Goal: Information Seeking & Learning: Compare options

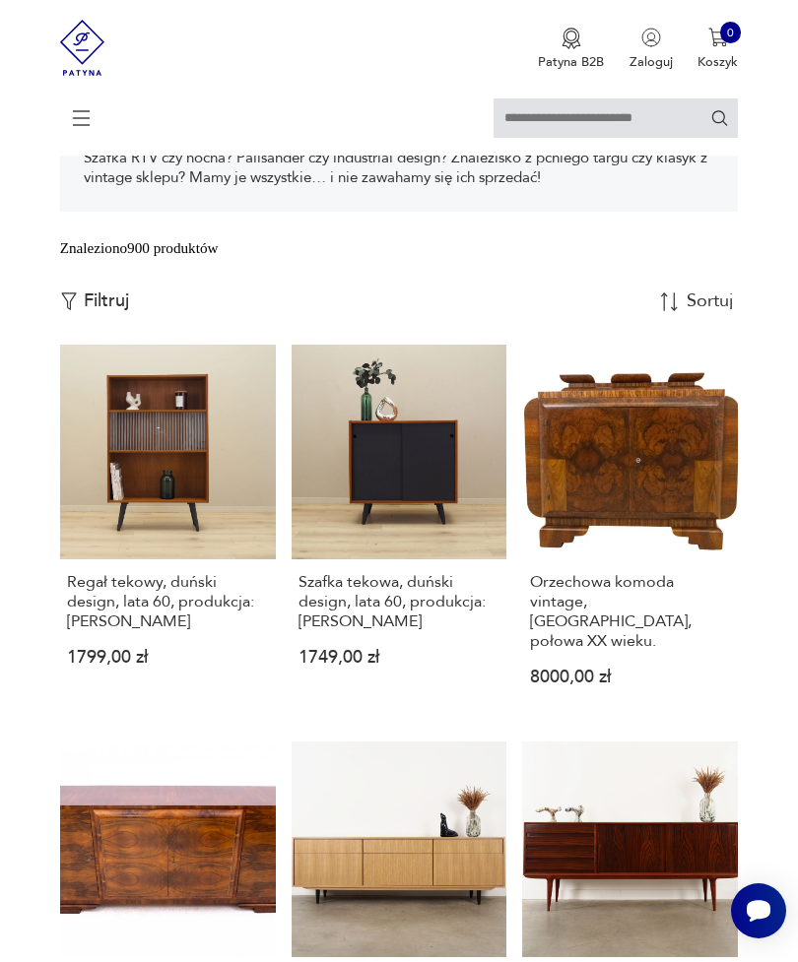
scroll to position [386, 0]
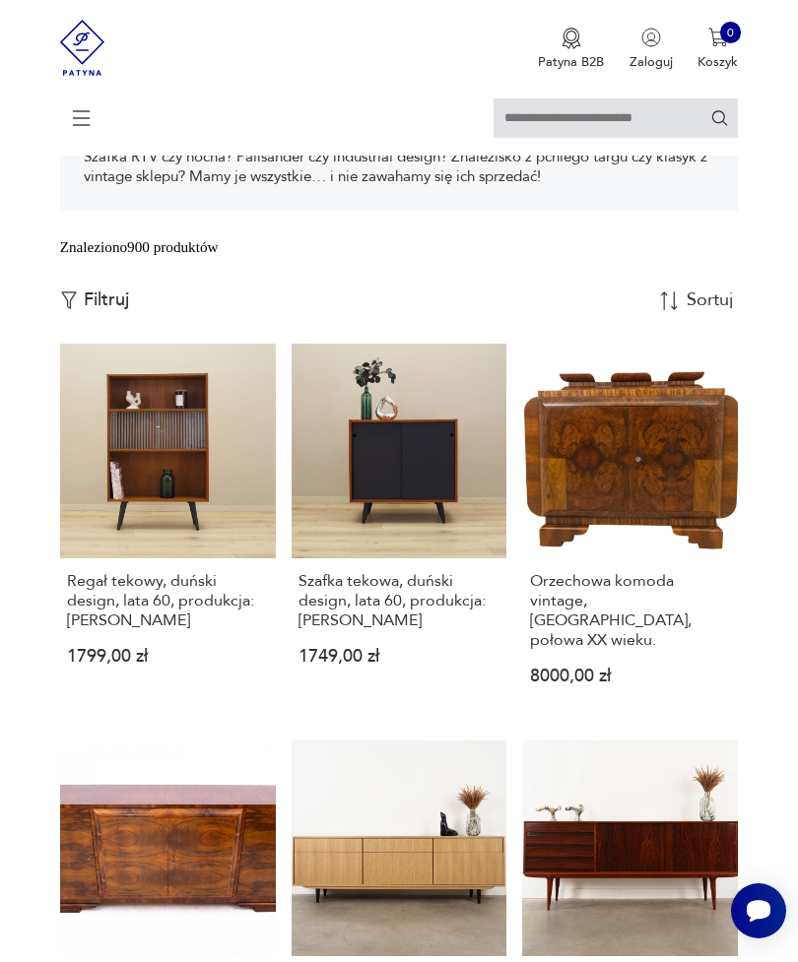
click at [95, 311] on p "Filtruj" at bounding box center [106, 301] width 45 height 22
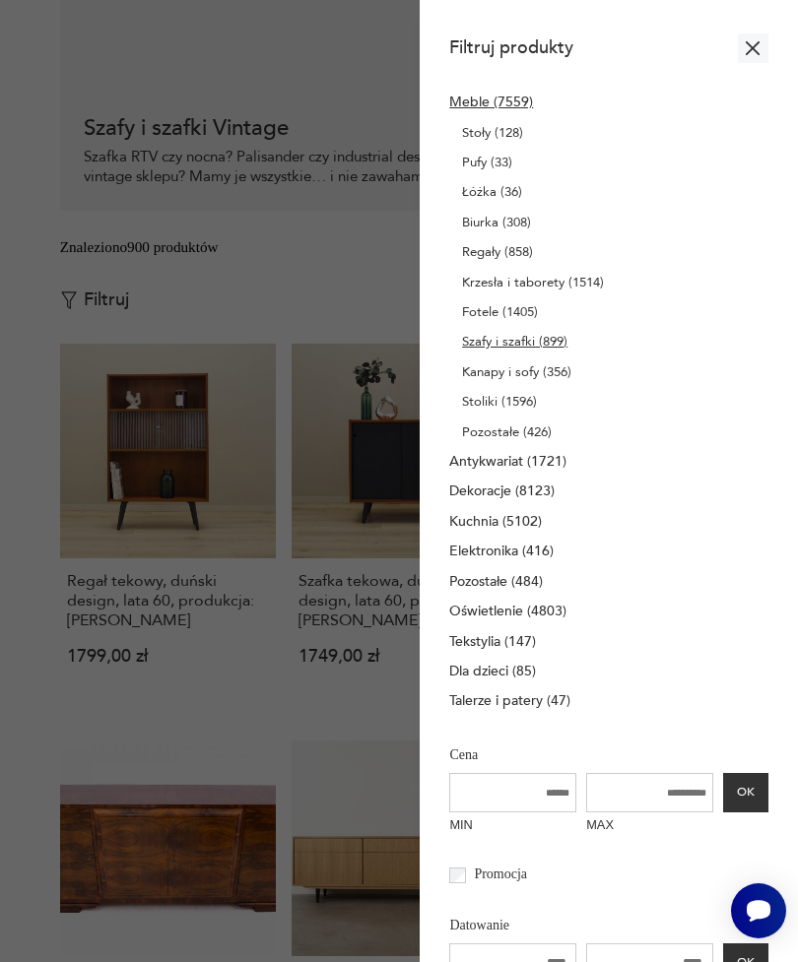
click at [641, 813] on input "MAX" at bounding box center [649, 792] width 127 height 39
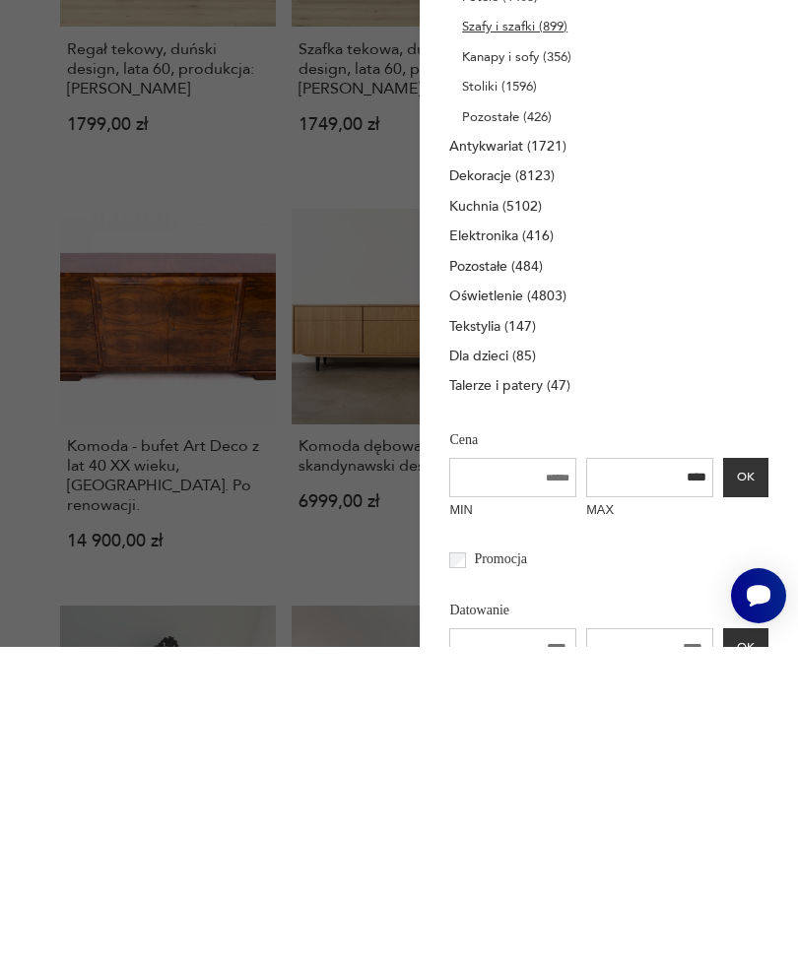
type input "****"
click at [744, 773] on button "OK" at bounding box center [745, 792] width 45 height 39
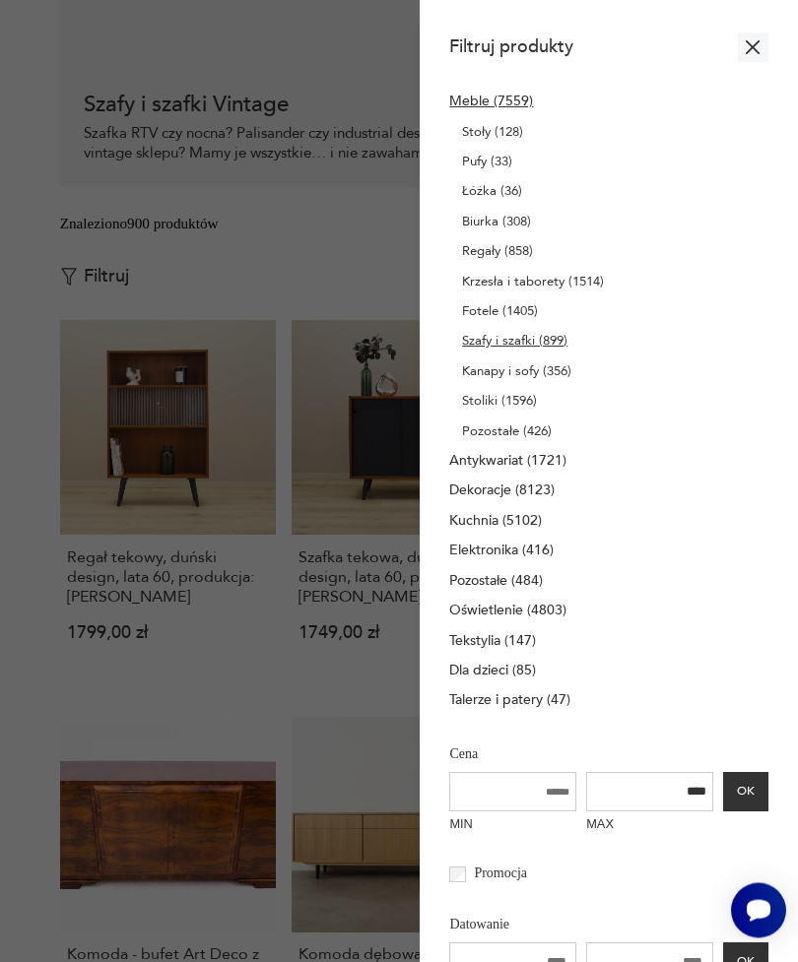
scroll to position [387, 0]
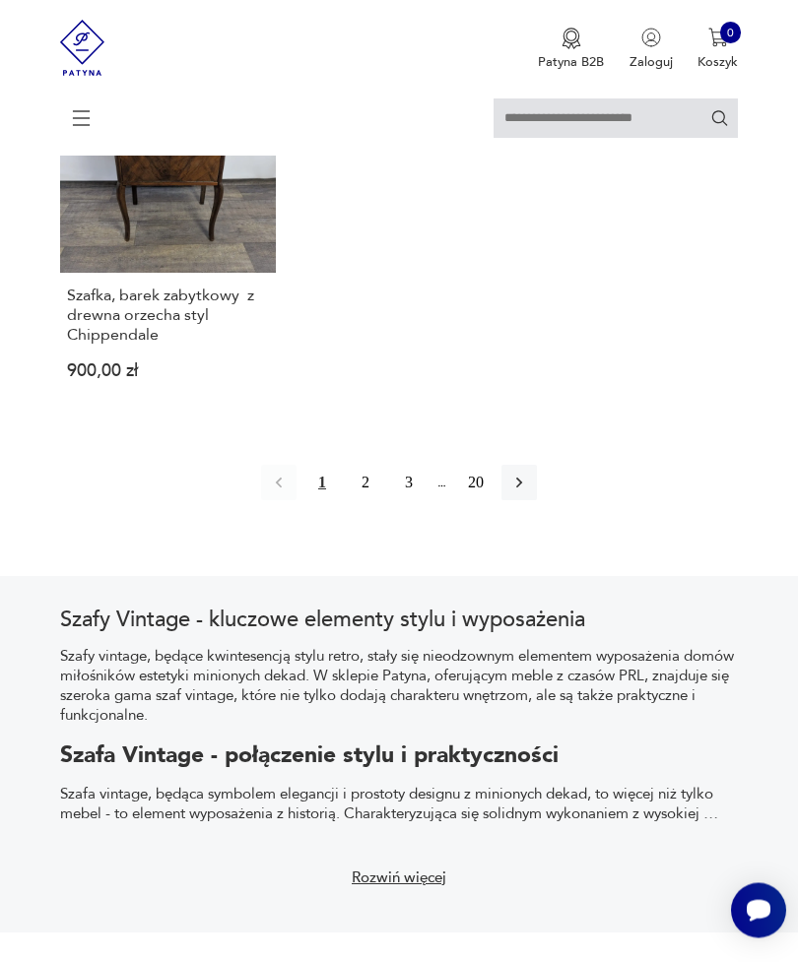
click at [529, 493] on icon "button" at bounding box center [519, 484] width 20 height 20
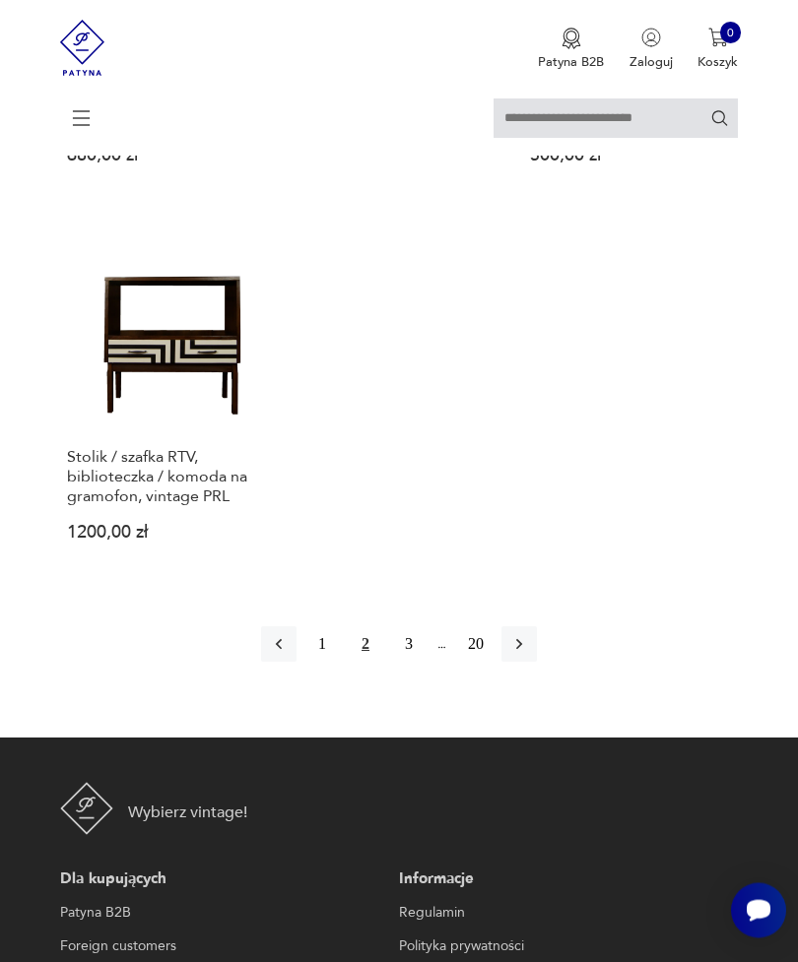
scroll to position [2377, 0]
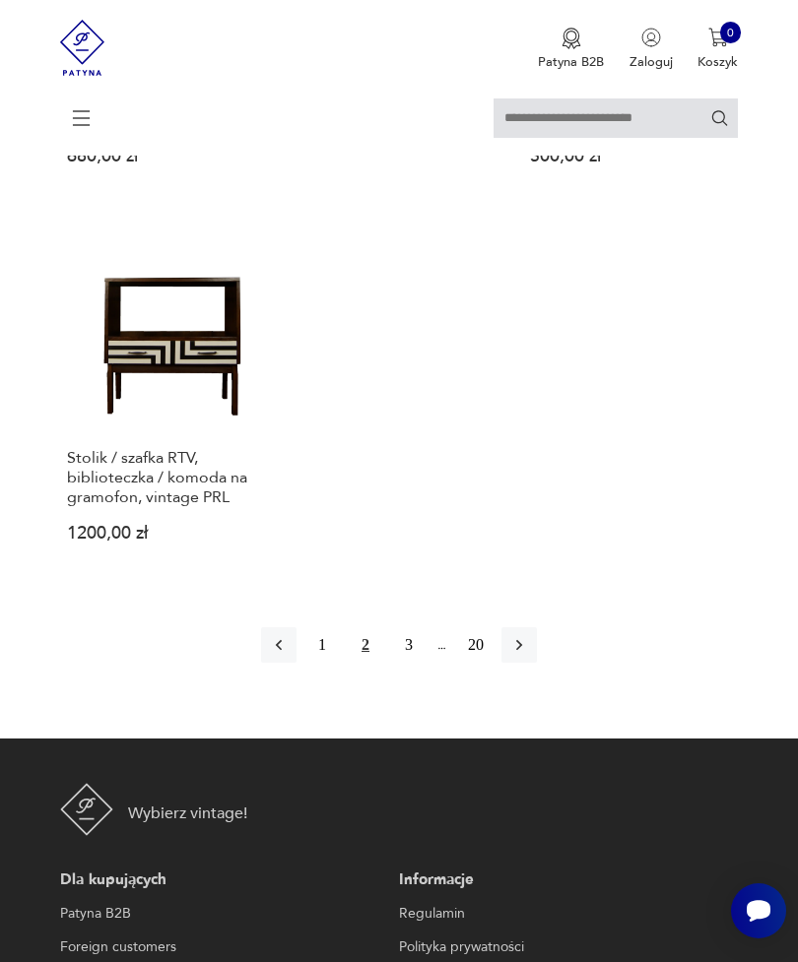
click at [529, 655] on icon "button" at bounding box center [519, 645] width 20 height 20
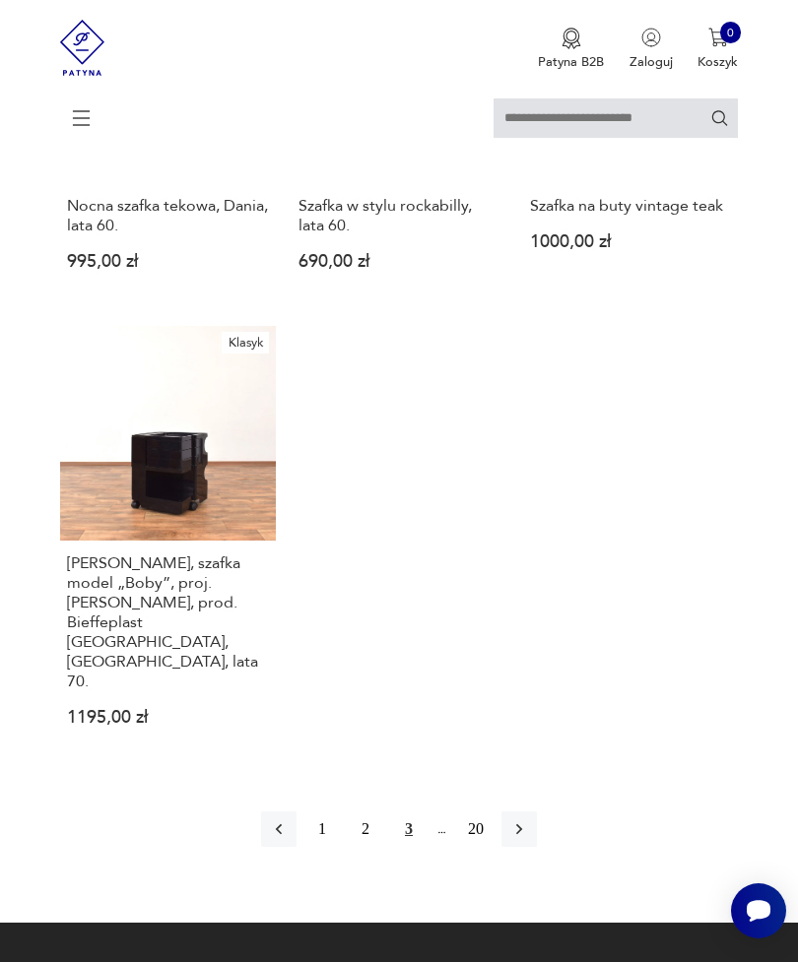
scroll to position [2201, 0]
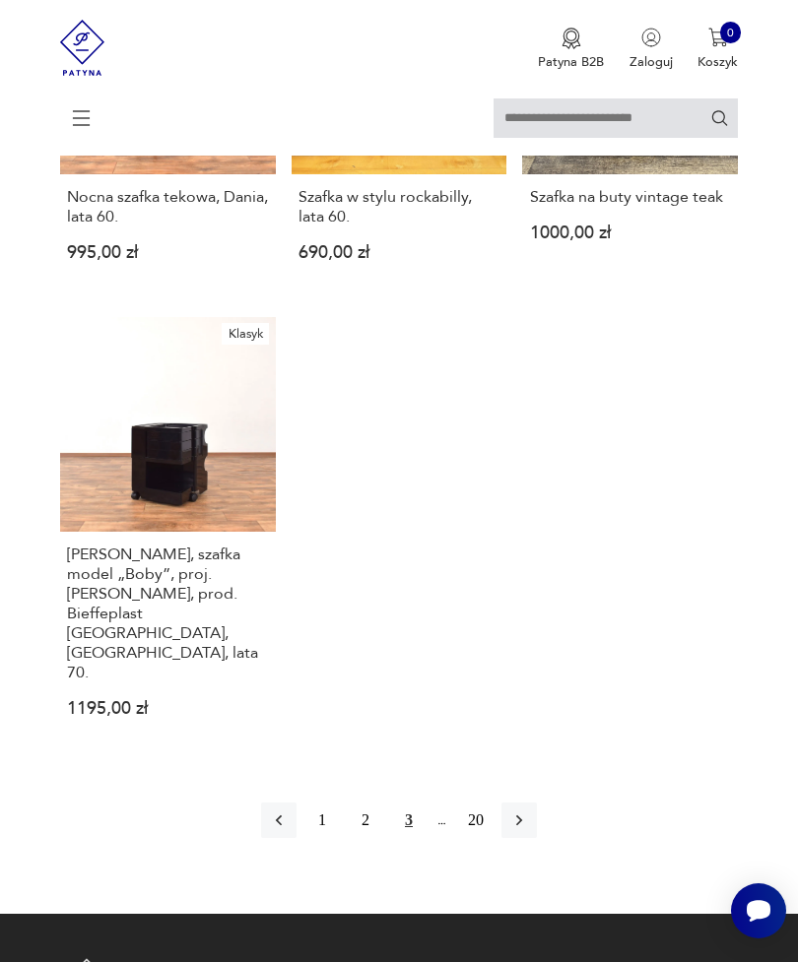
click at [522, 826] on icon "button" at bounding box center [519, 821] width 6 height 11
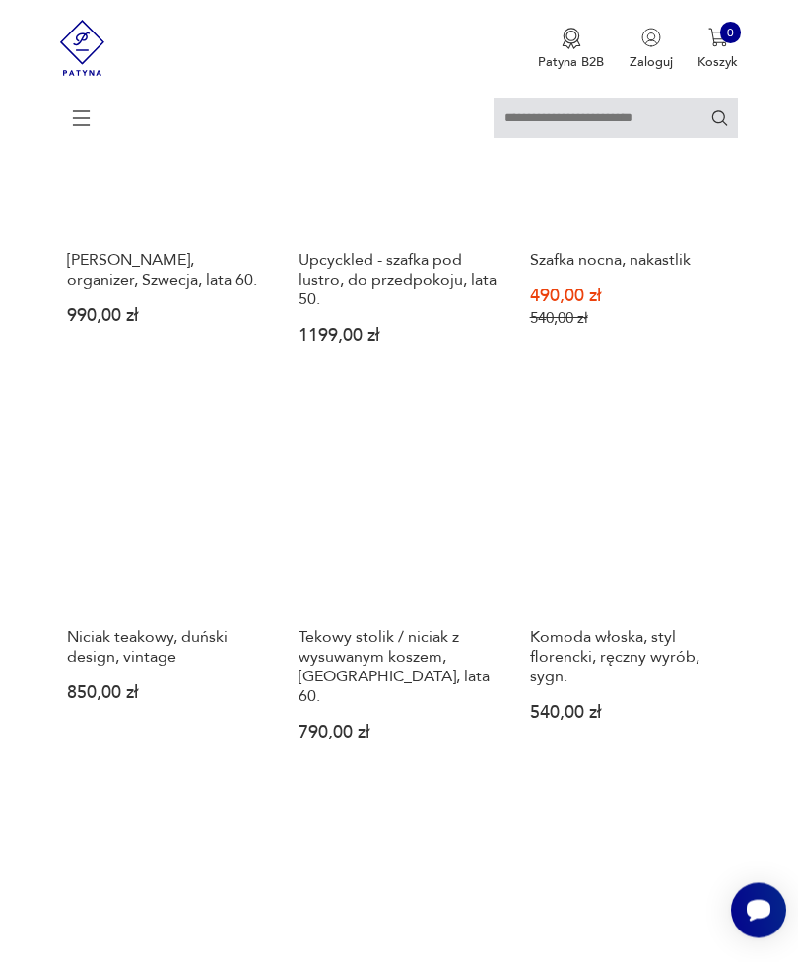
scroll to position [1722, 0]
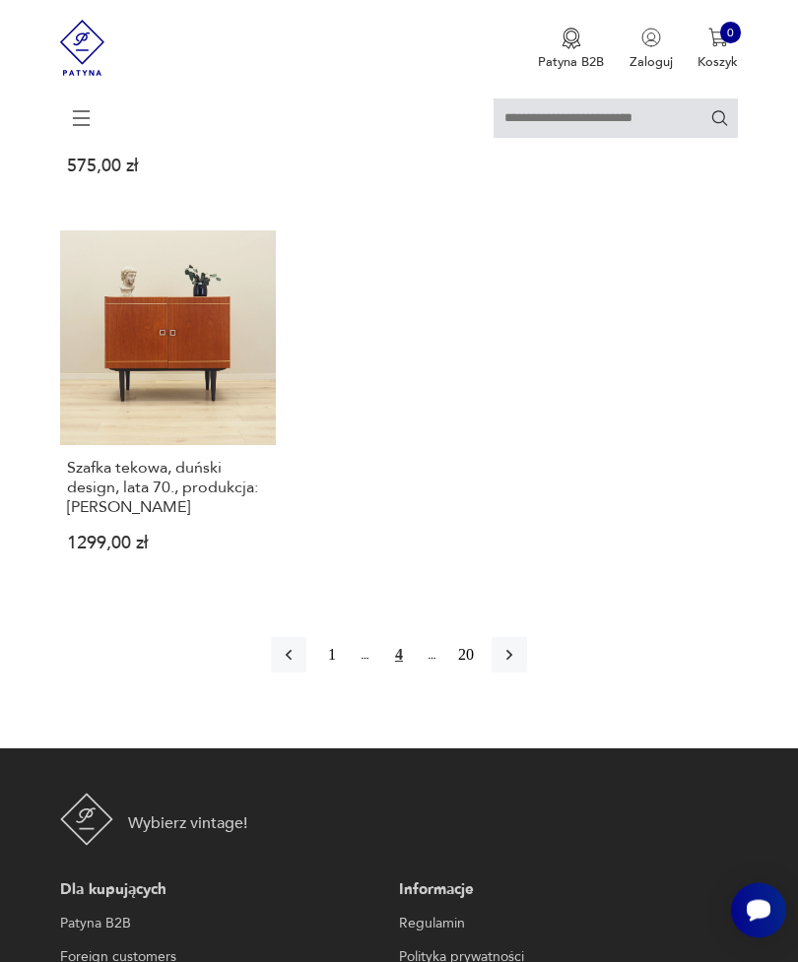
click at [527, 674] on button "button" at bounding box center [508, 655] width 35 height 35
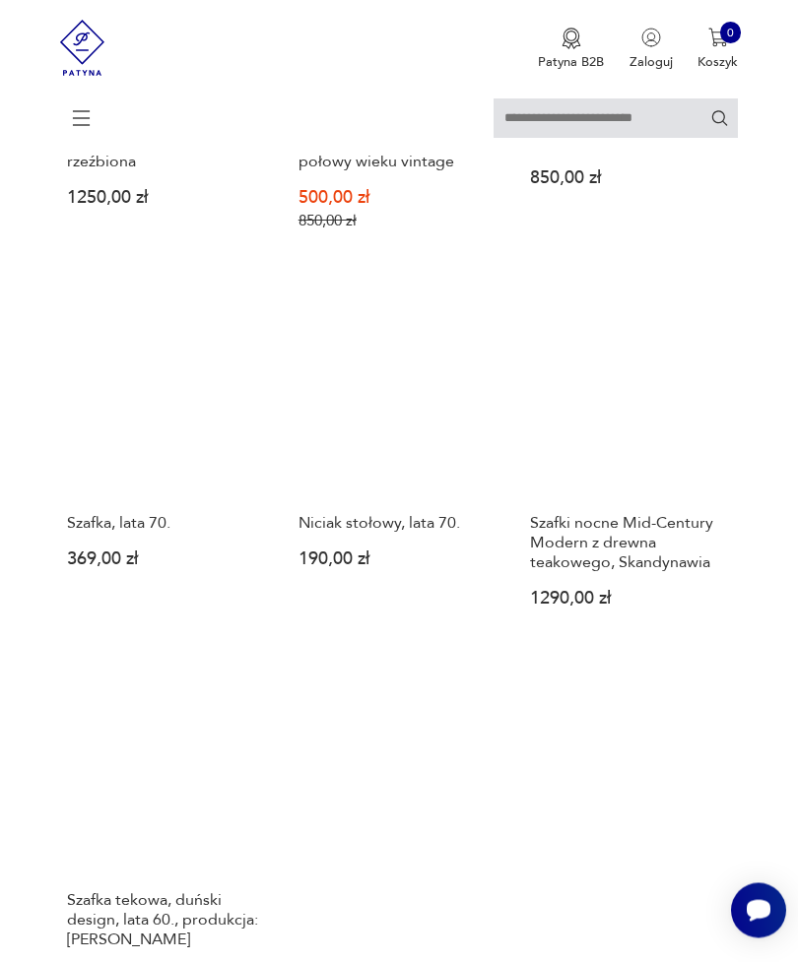
scroll to position [2322, 0]
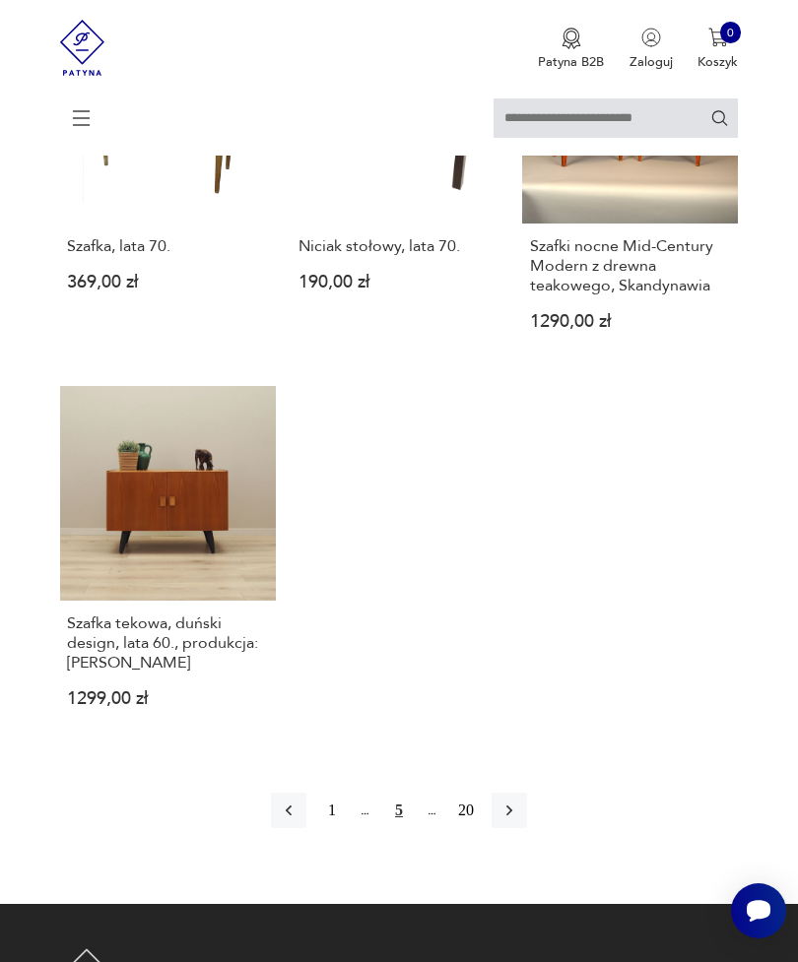
click at [519, 820] on icon "button" at bounding box center [509, 811] width 20 height 20
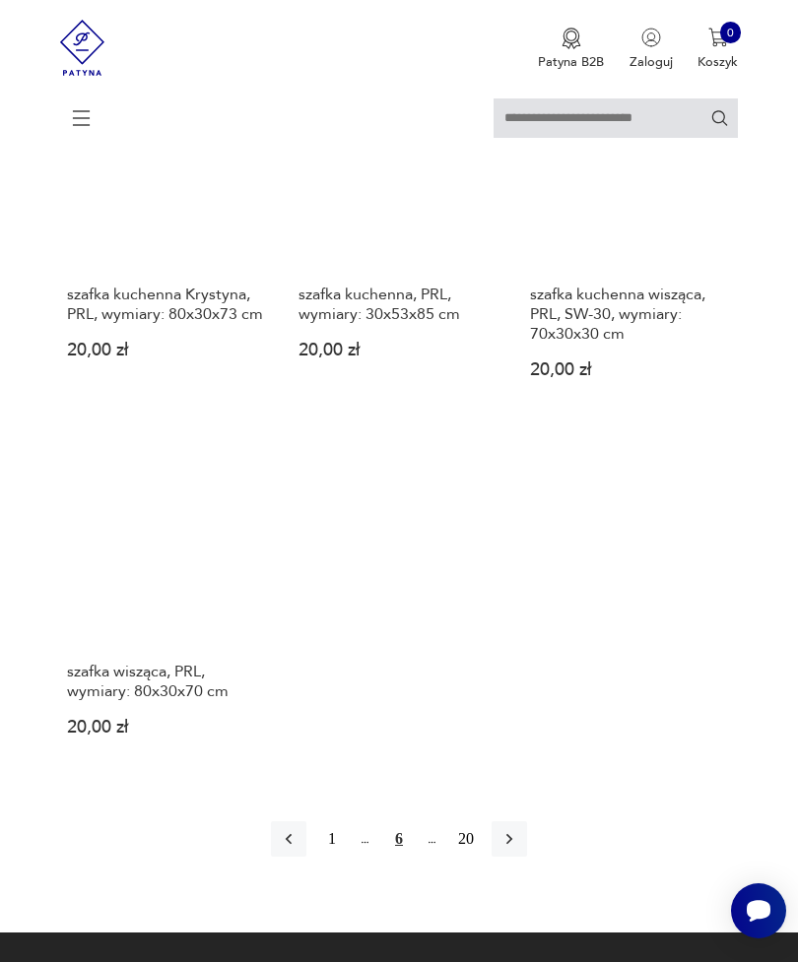
scroll to position [2276, 0]
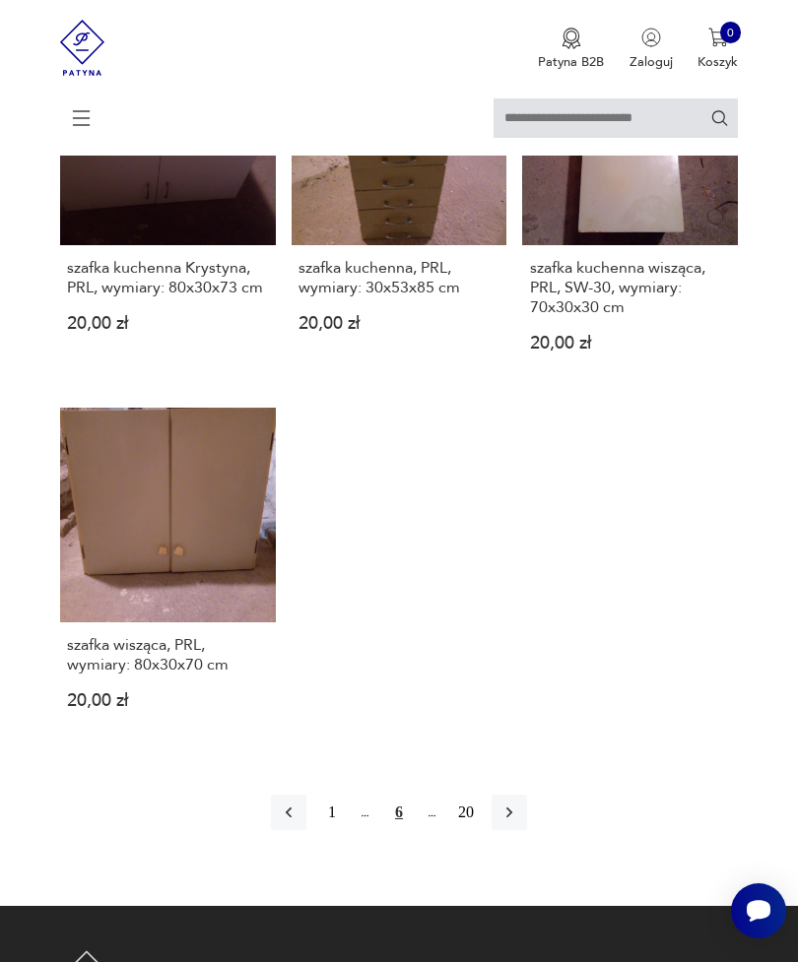
click at [512, 818] on icon "button" at bounding box center [509, 813] width 6 height 11
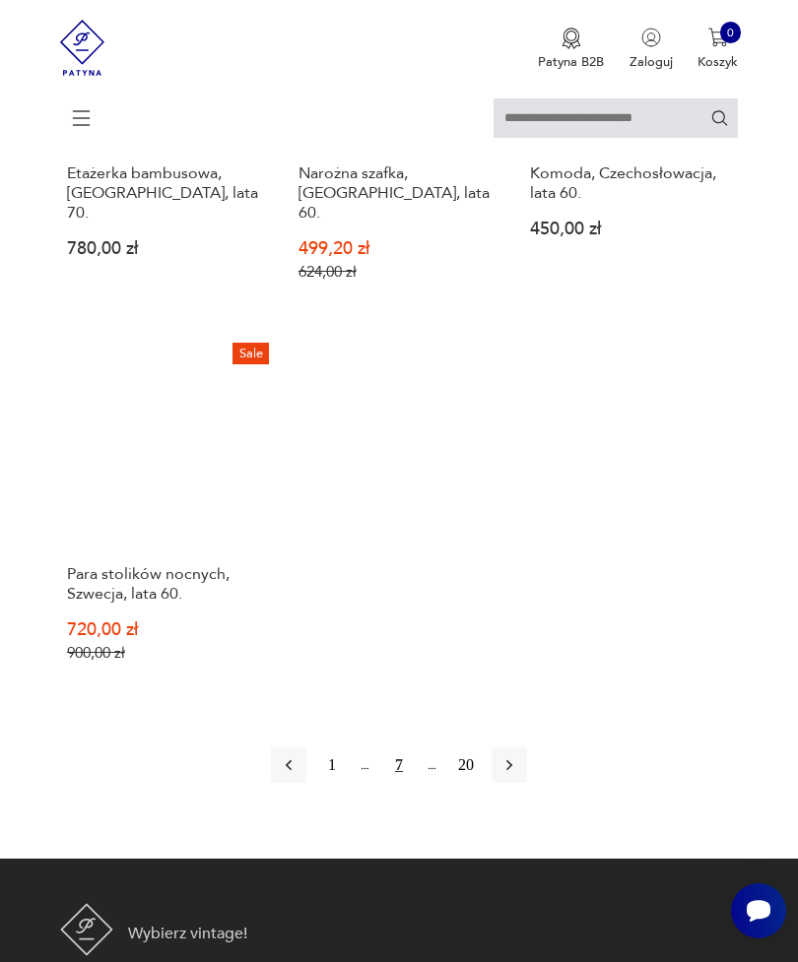
scroll to position [2329, 0]
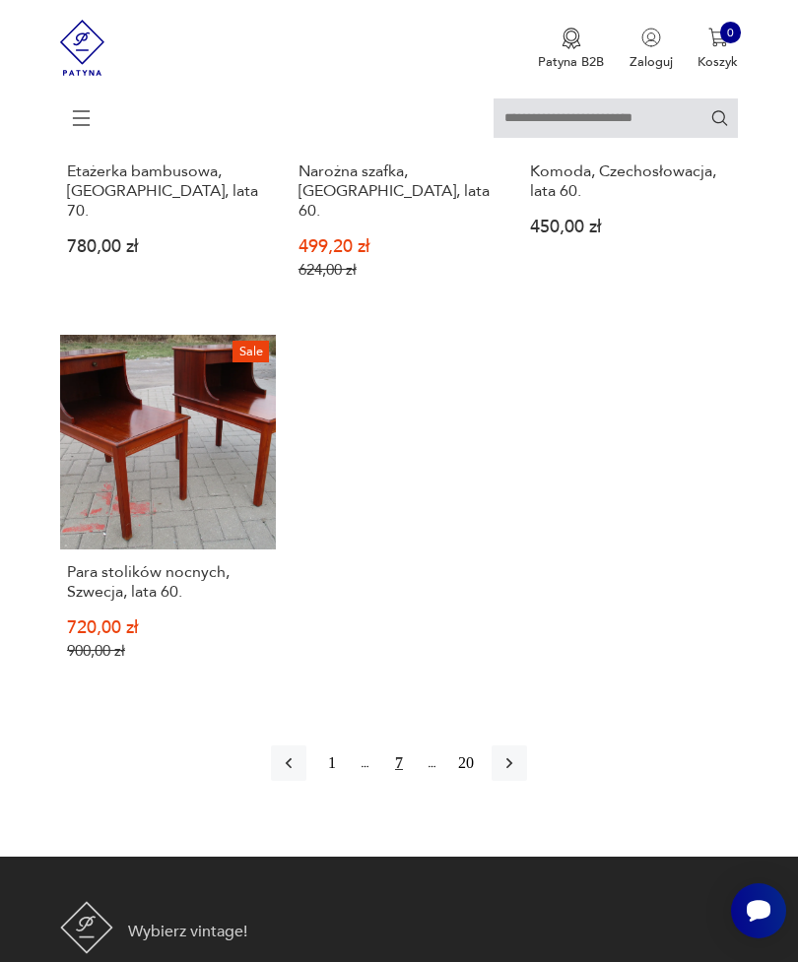
click at [519, 773] on icon "button" at bounding box center [509, 763] width 20 height 20
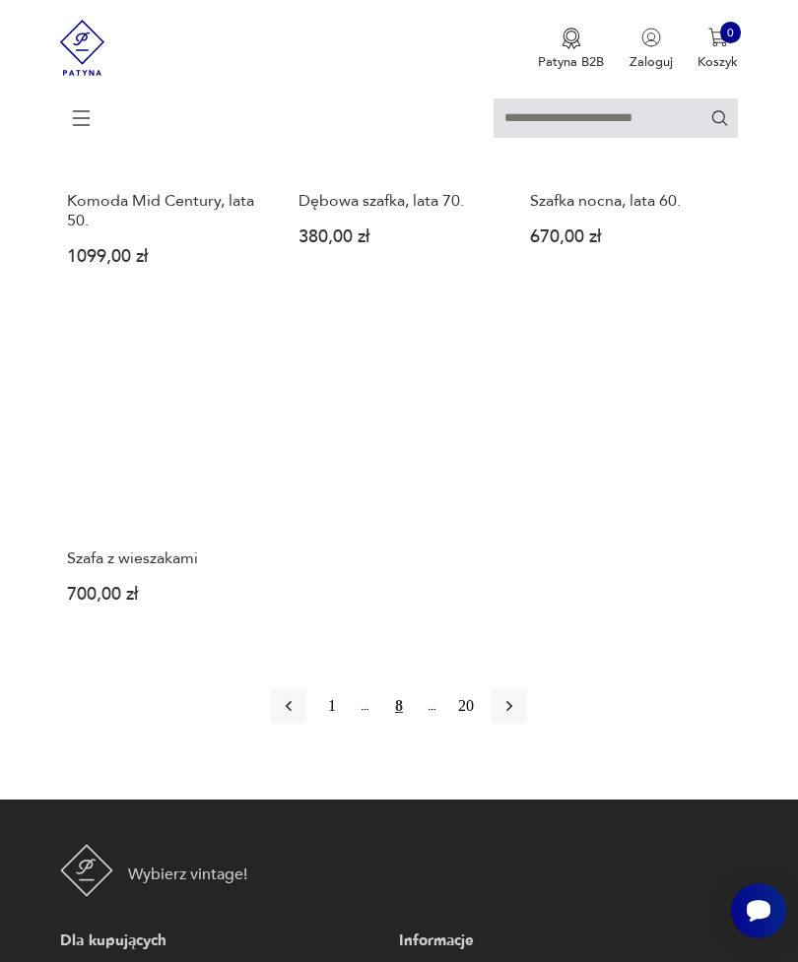
scroll to position [2282, 0]
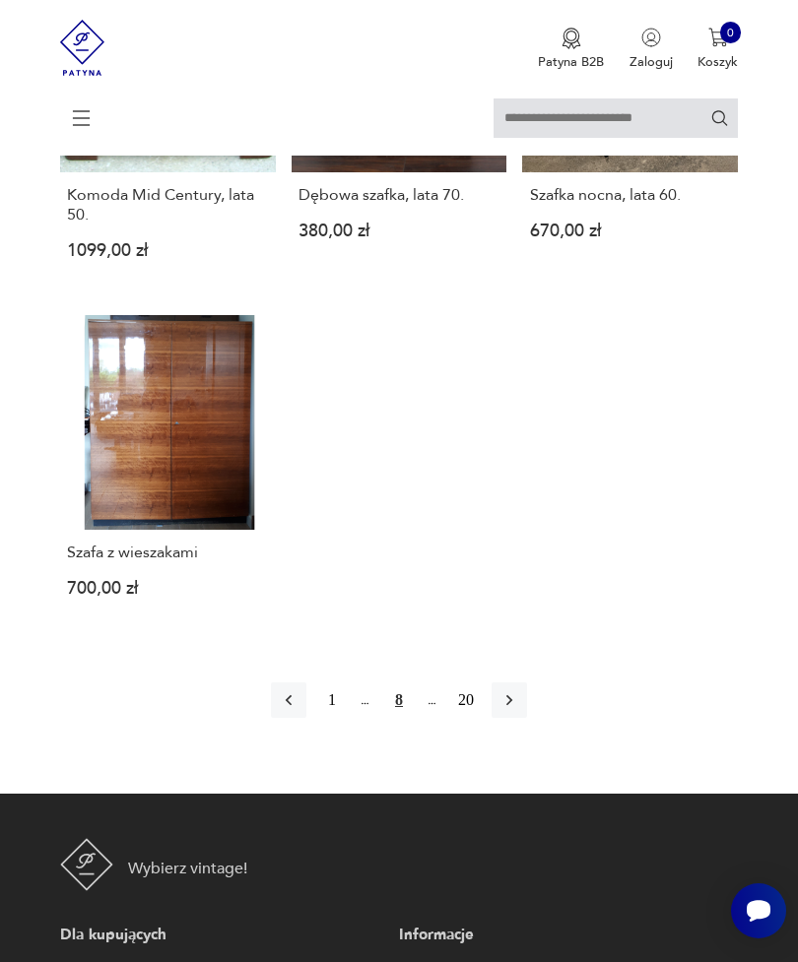
click at [519, 710] on icon "button" at bounding box center [509, 700] width 20 height 20
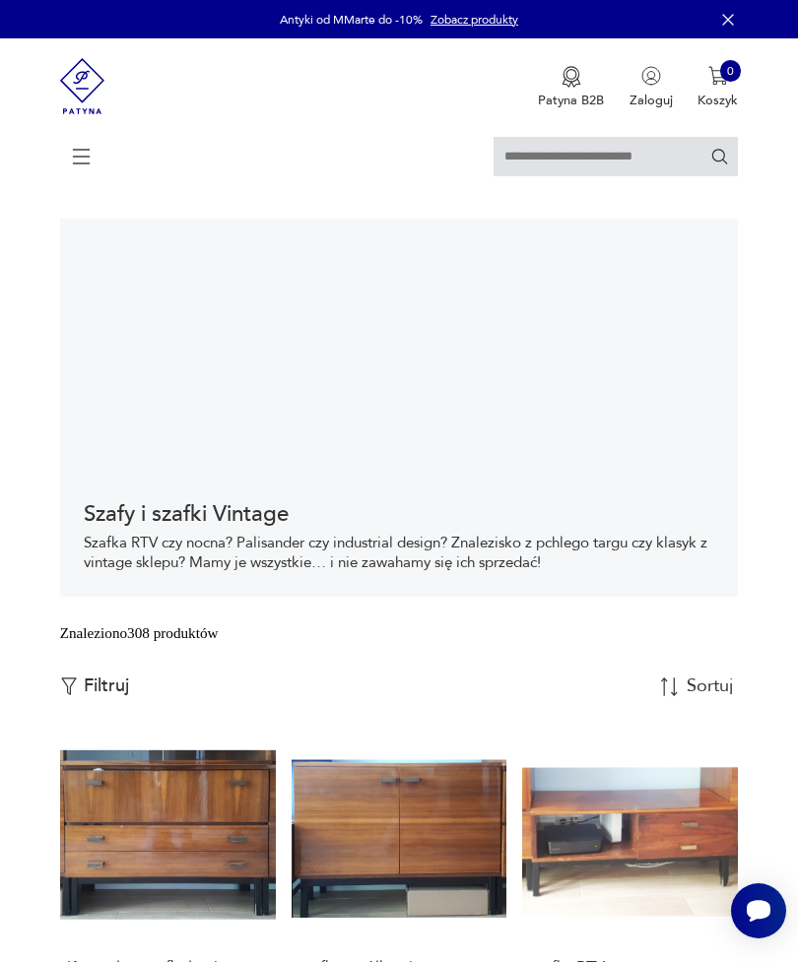
click at [89, 162] on icon at bounding box center [81, 156] width 69 height 69
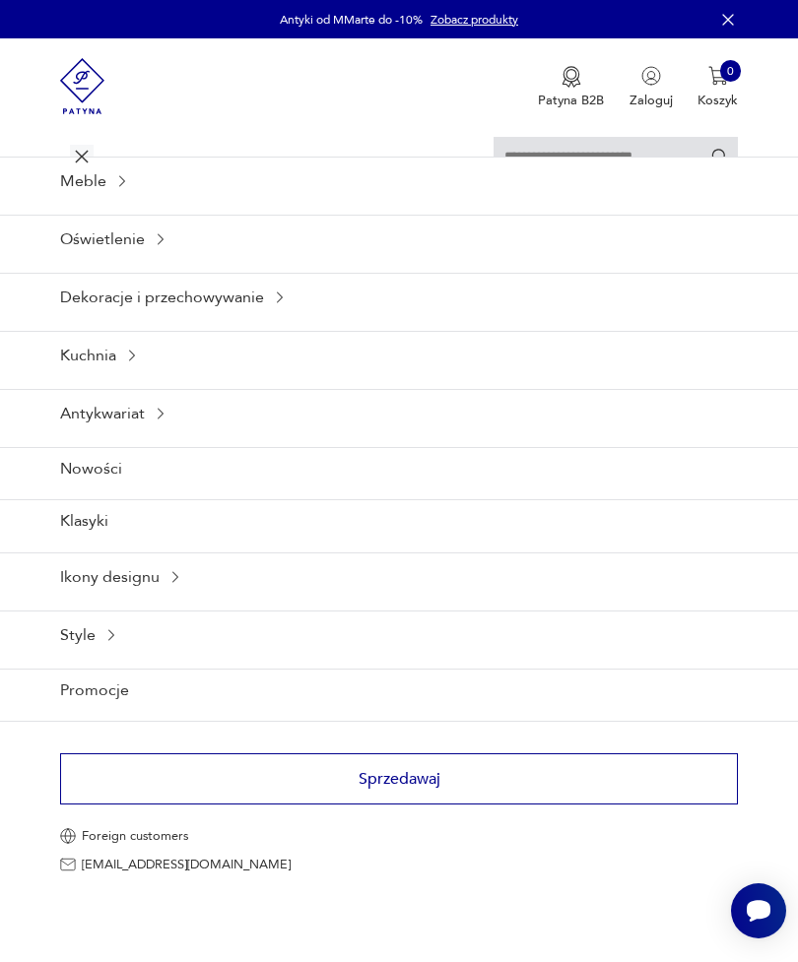
click at [137, 200] on div "Meble" at bounding box center [399, 181] width 798 height 48
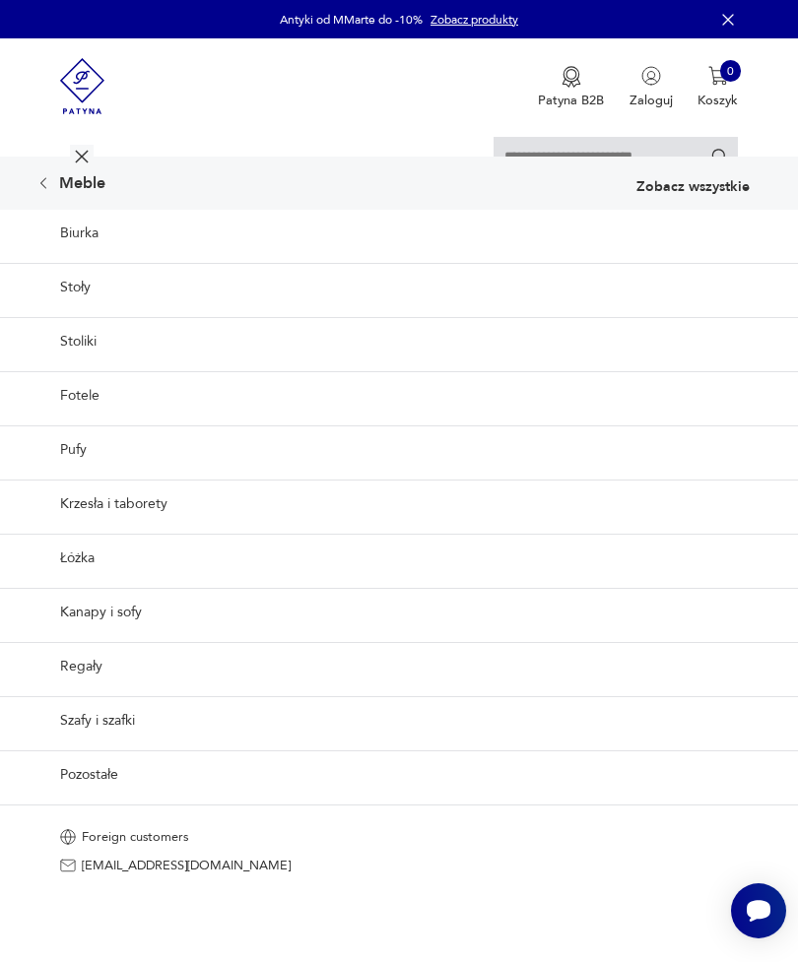
click at [110, 745] on link "Szafy i szafki" at bounding box center [399, 720] width 798 height 48
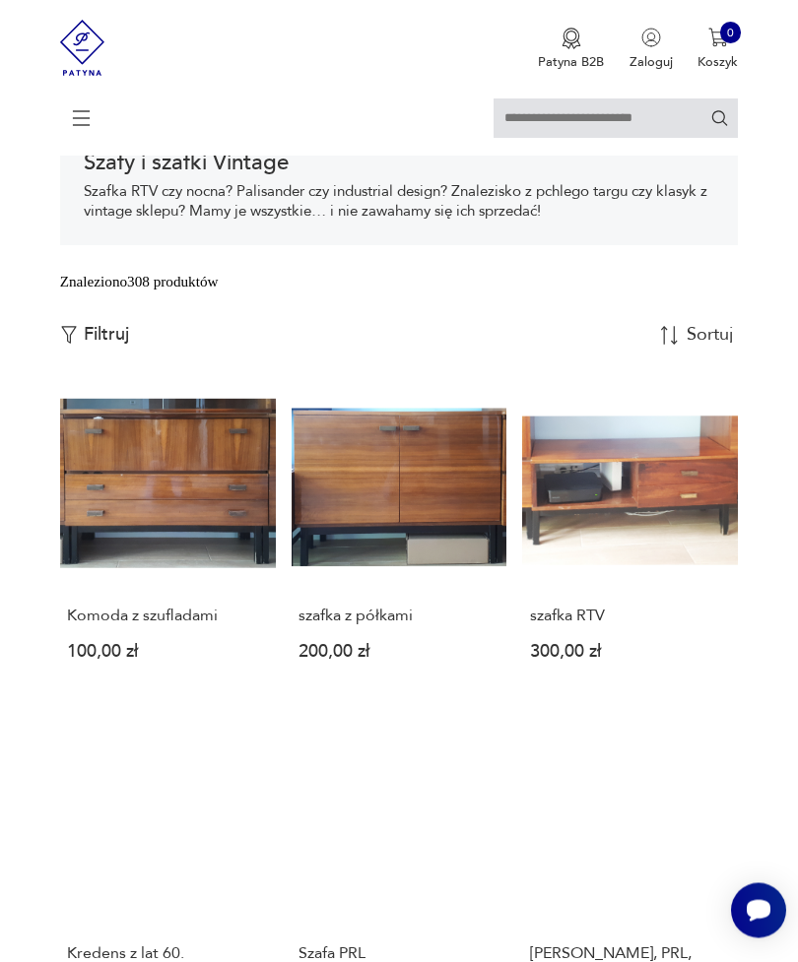
scroll to position [387, 0]
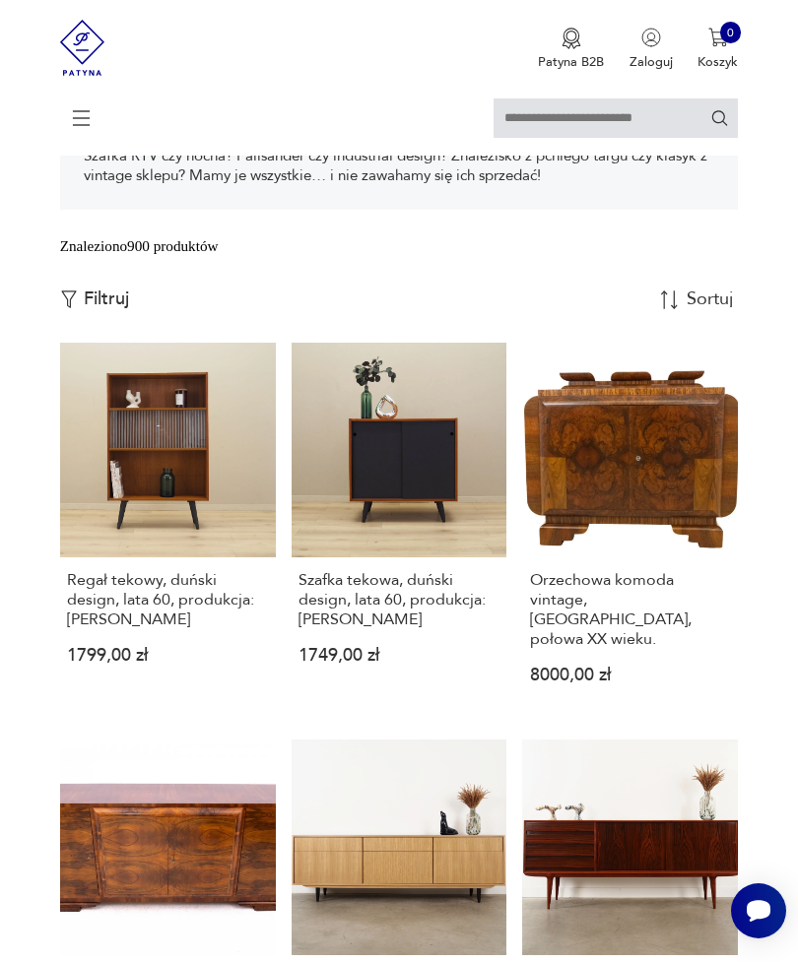
click at [128, 310] on p "Filtruj" at bounding box center [106, 300] width 45 height 22
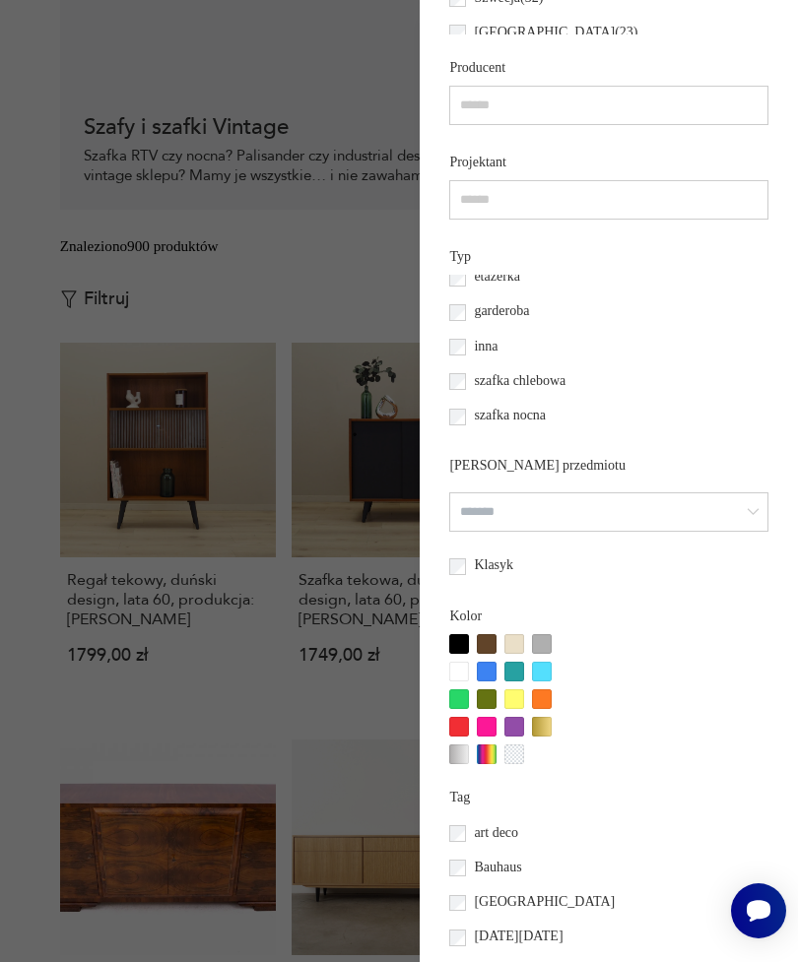
scroll to position [50, 0]
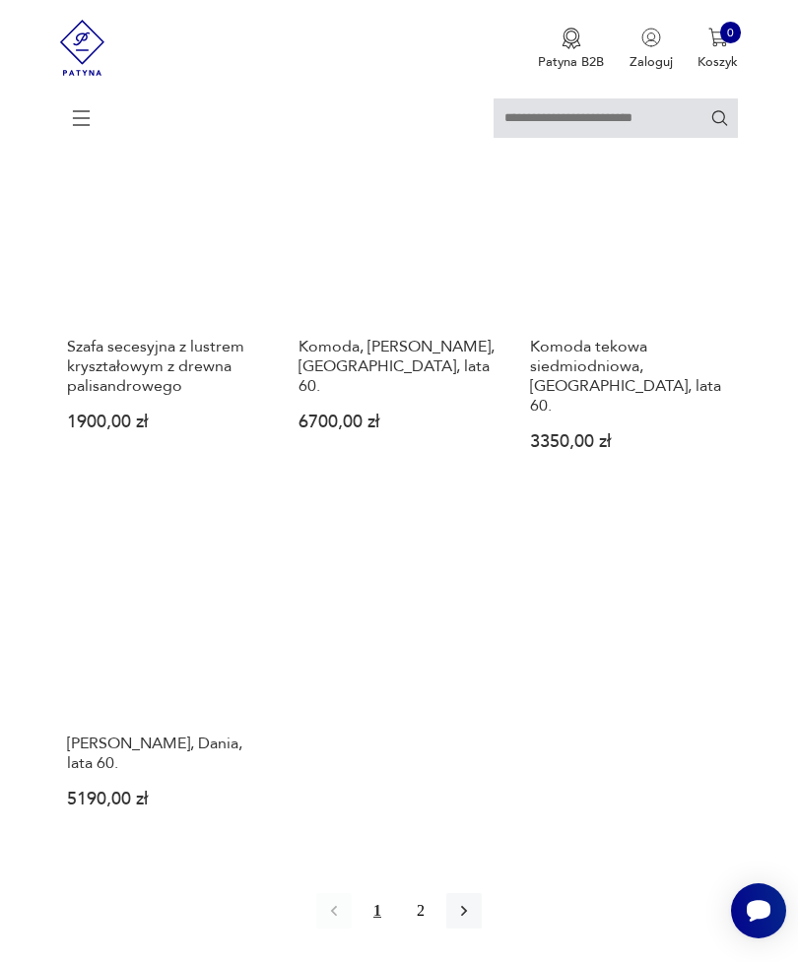
scroll to position [2229, 0]
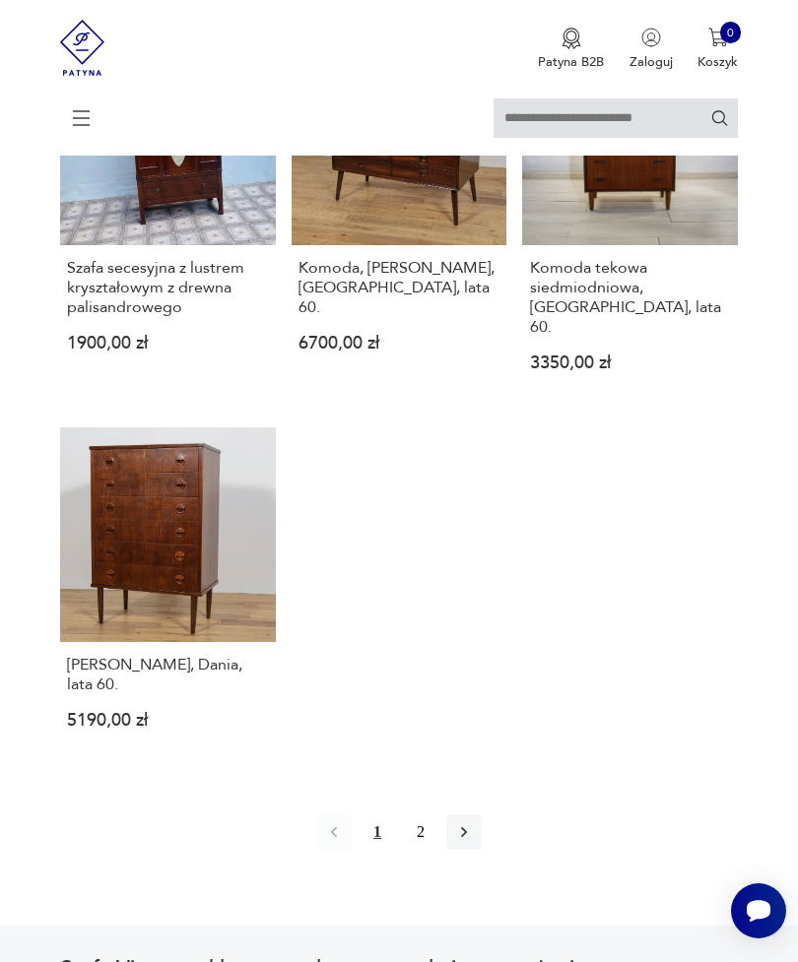
click at [474, 842] on icon "button" at bounding box center [464, 832] width 20 height 20
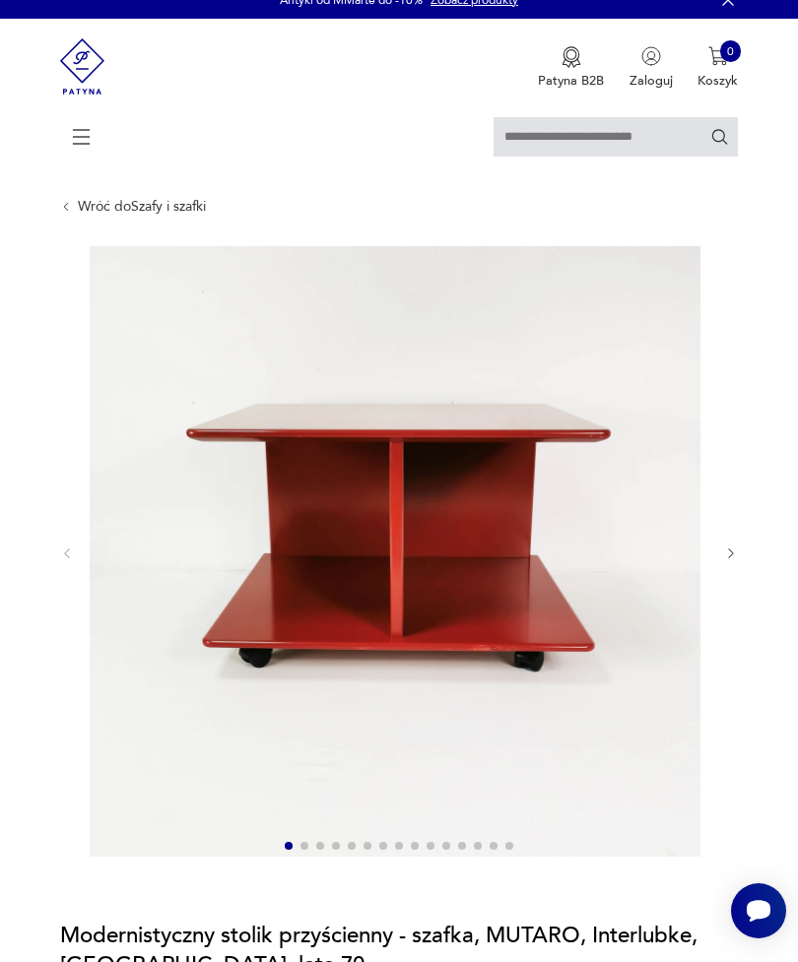
scroll to position [21, 0]
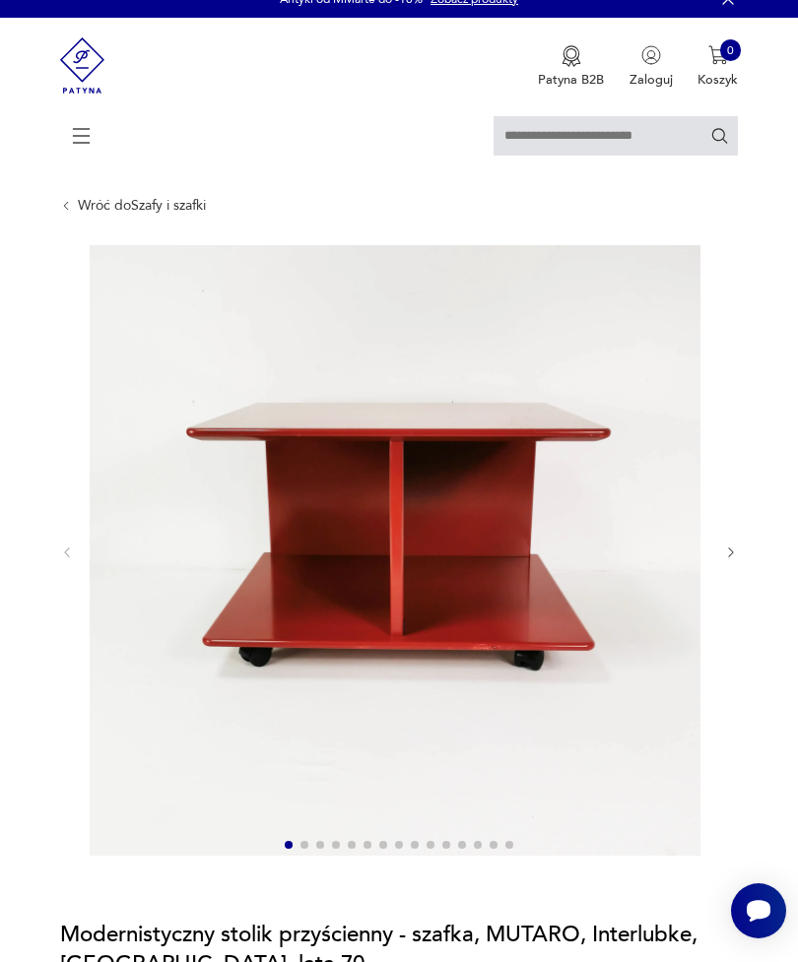
click at [735, 560] on icon "button" at bounding box center [731, 553] width 15 height 15
click at [736, 559] on icon "button" at bounding box center [731, 552] width 15 height 15
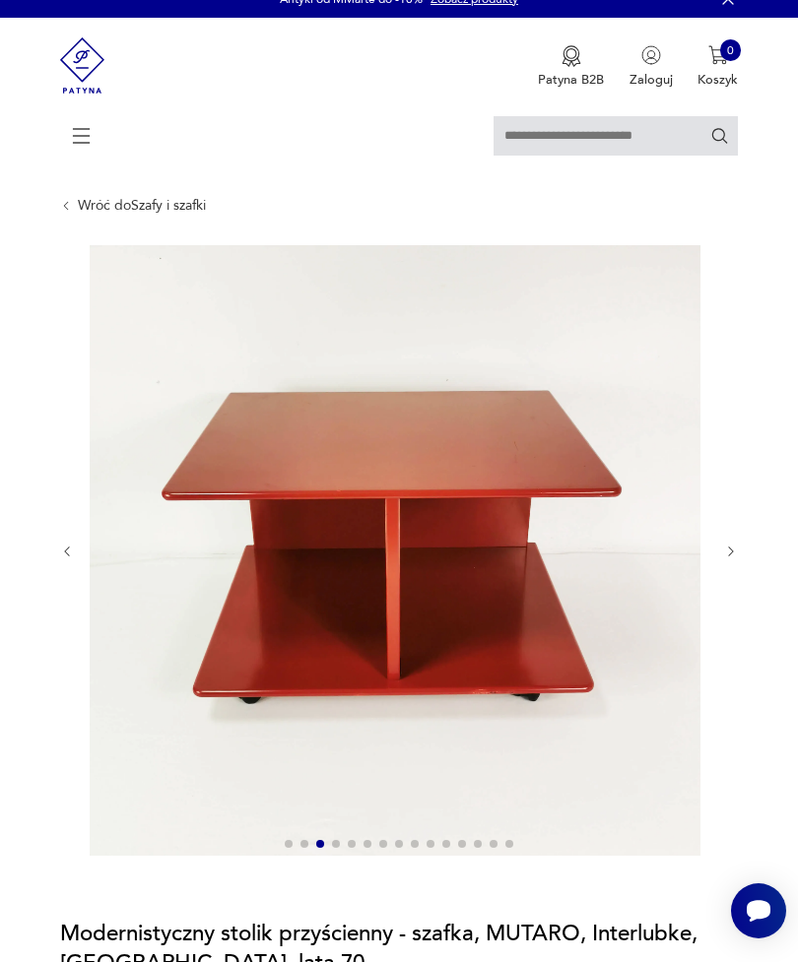
click at [737, 559] on icon "button" at bounding box center [731, 552] width 15 height 15
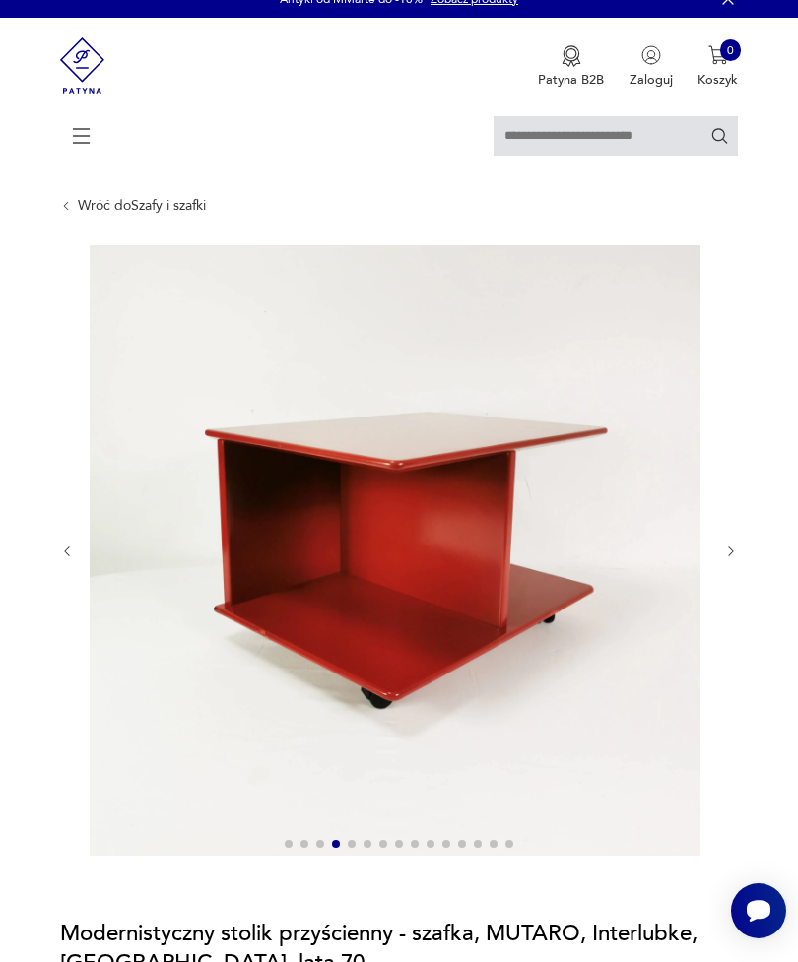
click at [735, 559] on icon "button" at bounding box center [731, 552] width 15 height 15
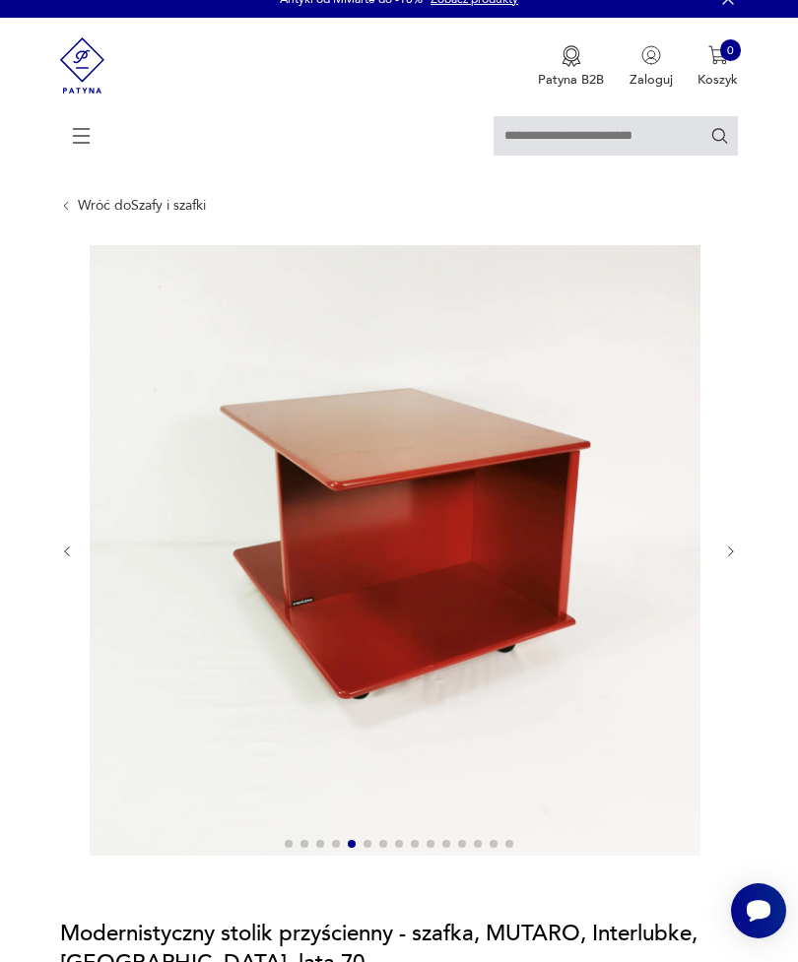
click at [736, 559] on icon "button" at bounding box center [731, 552] width 15 height 15
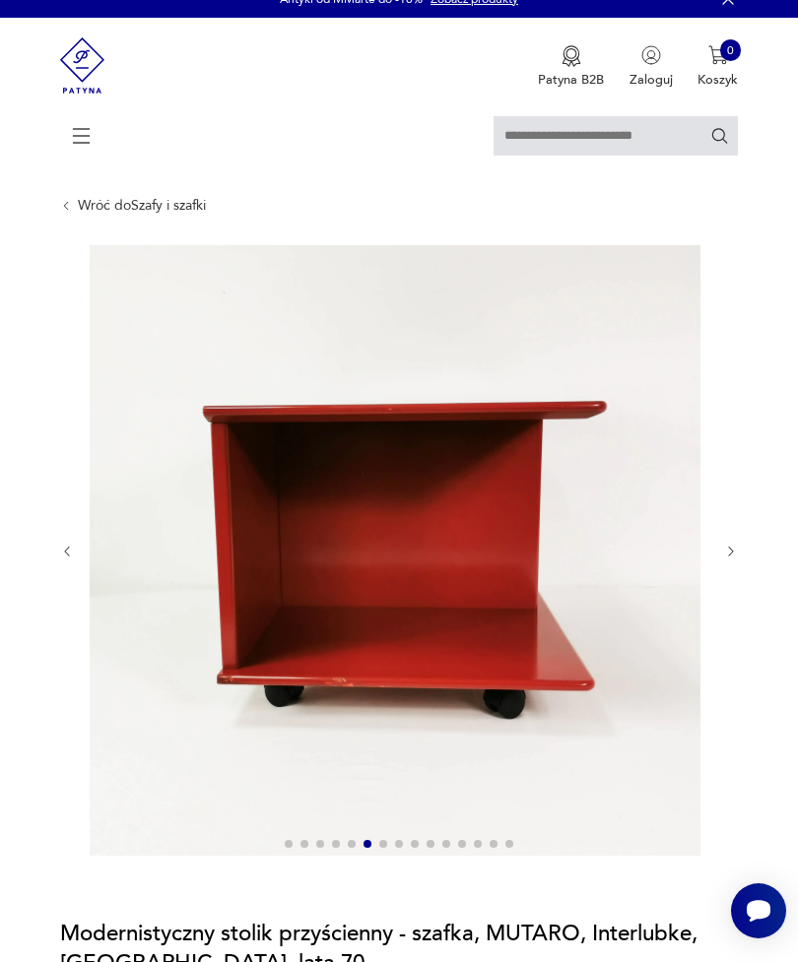
click at [733, 559] on icon "button" at bounding box center [731, 552] width 15 height 15
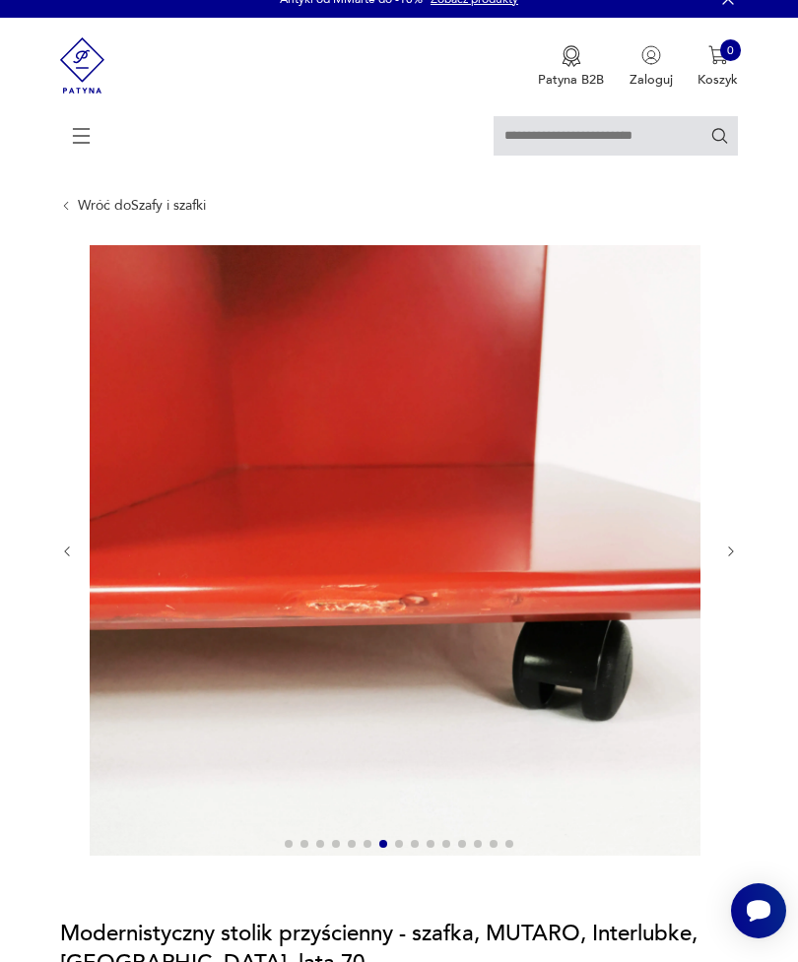
click at [735, 559] on icon "button" at bounding box center [731, 552] width 15 height 15
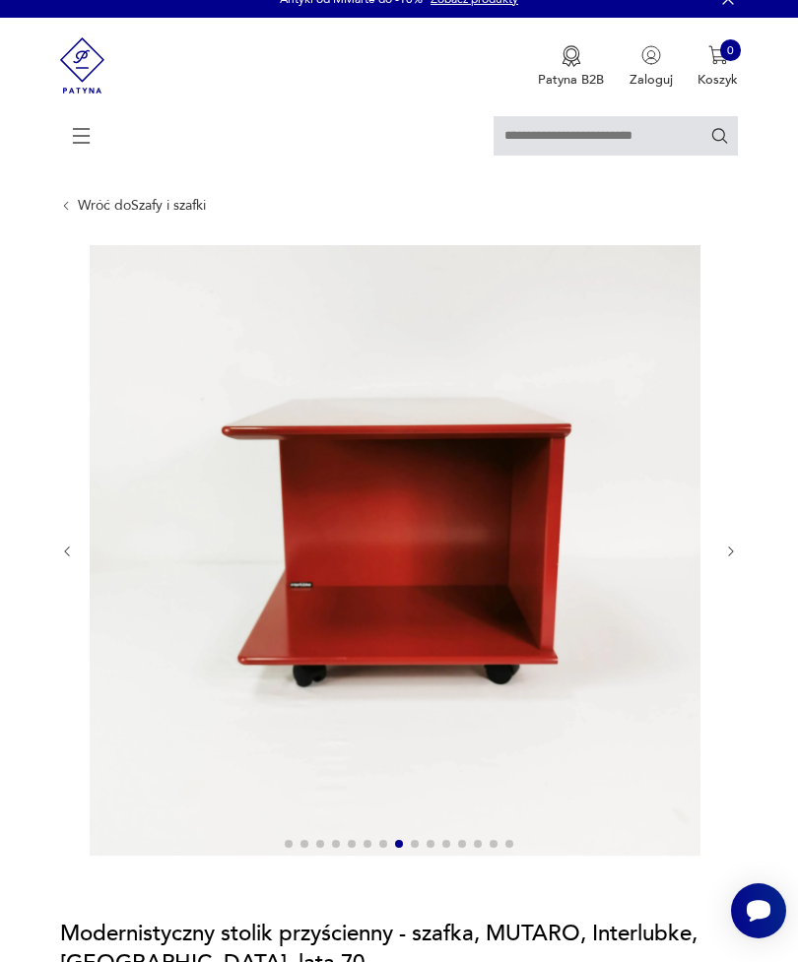
scroll to position [0, 0]
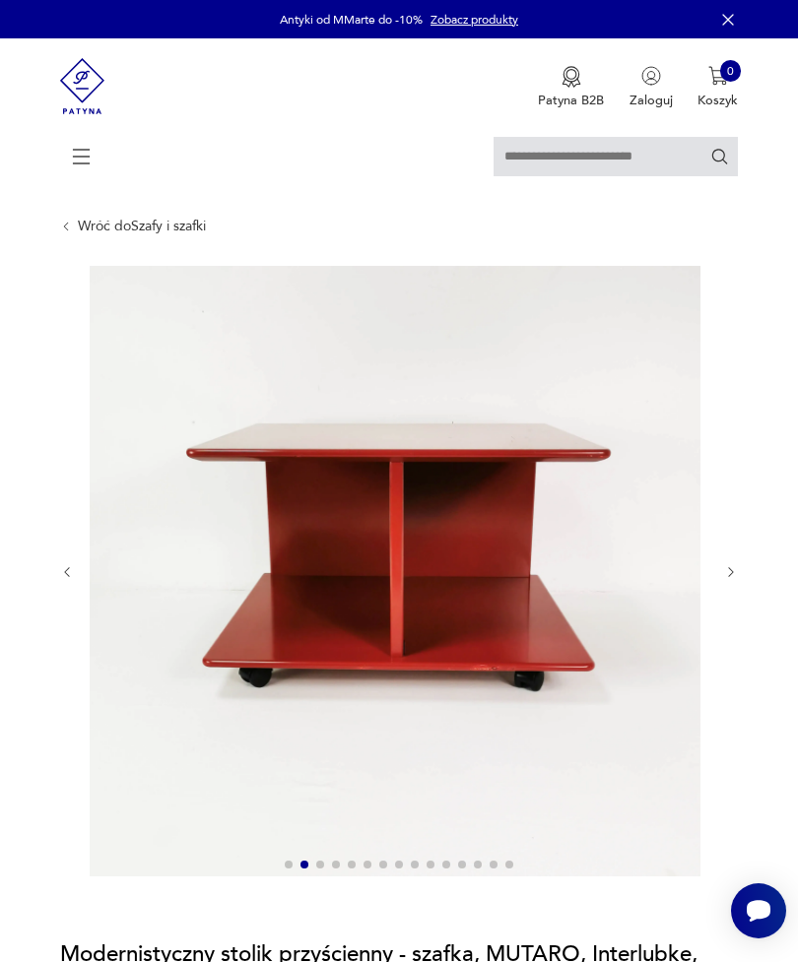
click at [726, 580] on icon "button" at bounding box center [731, 572] width 15 height 15
